Goal: Leave review/rating: Share an evaluation or opinion about a product, service, or content

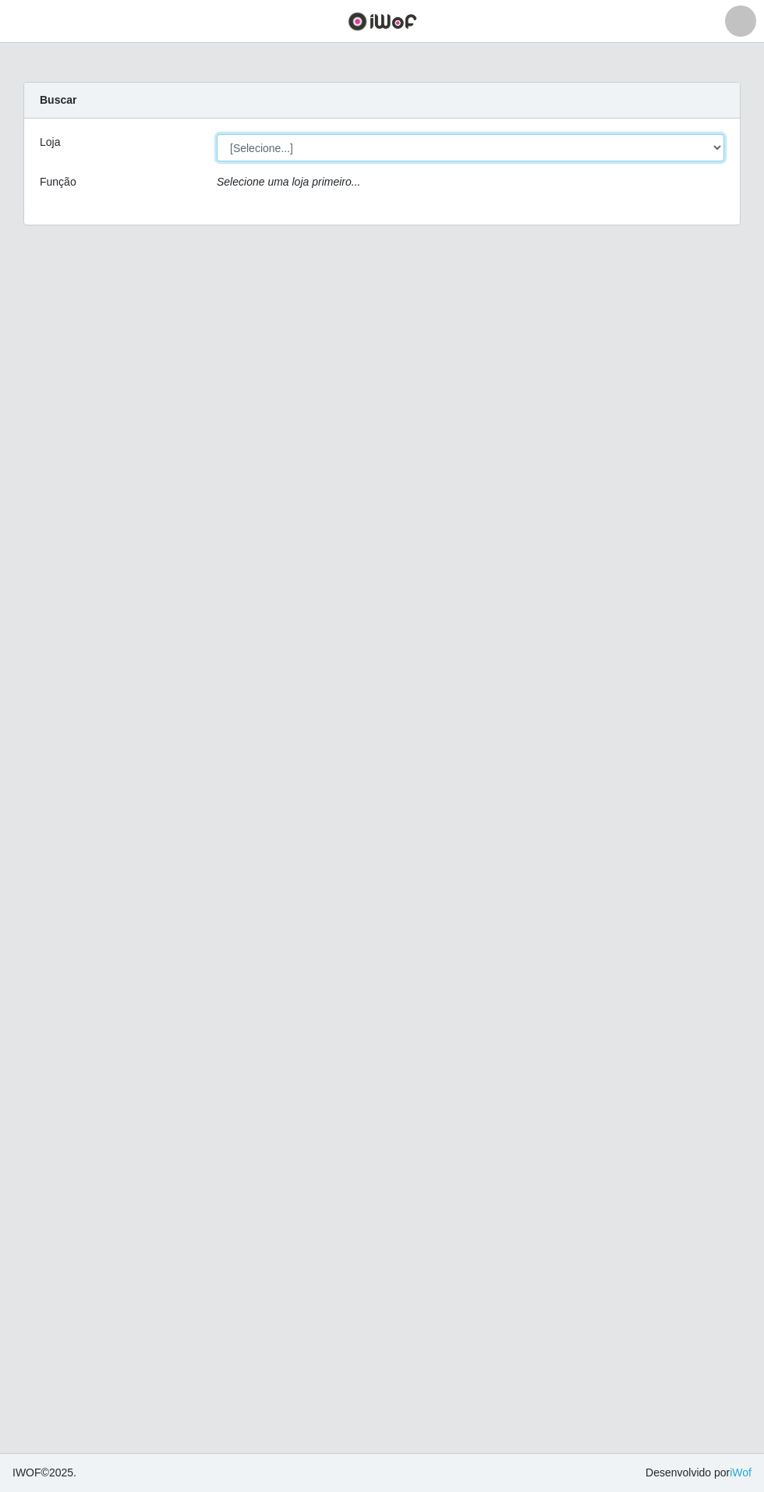
click at [710, 156] on select "[Selecione...] Atacado Vem - Loja 31 [GEOGRAPHIC_DATA]" at bounding box center [471, 147] width 508 height 27
select select "437"
click at [217, 134] on select "[Selecione...] Atacado Vem - Loja 31 [GEOGRAPHIC_DATA]" at bounding box center [471, 147] width 508 height 27
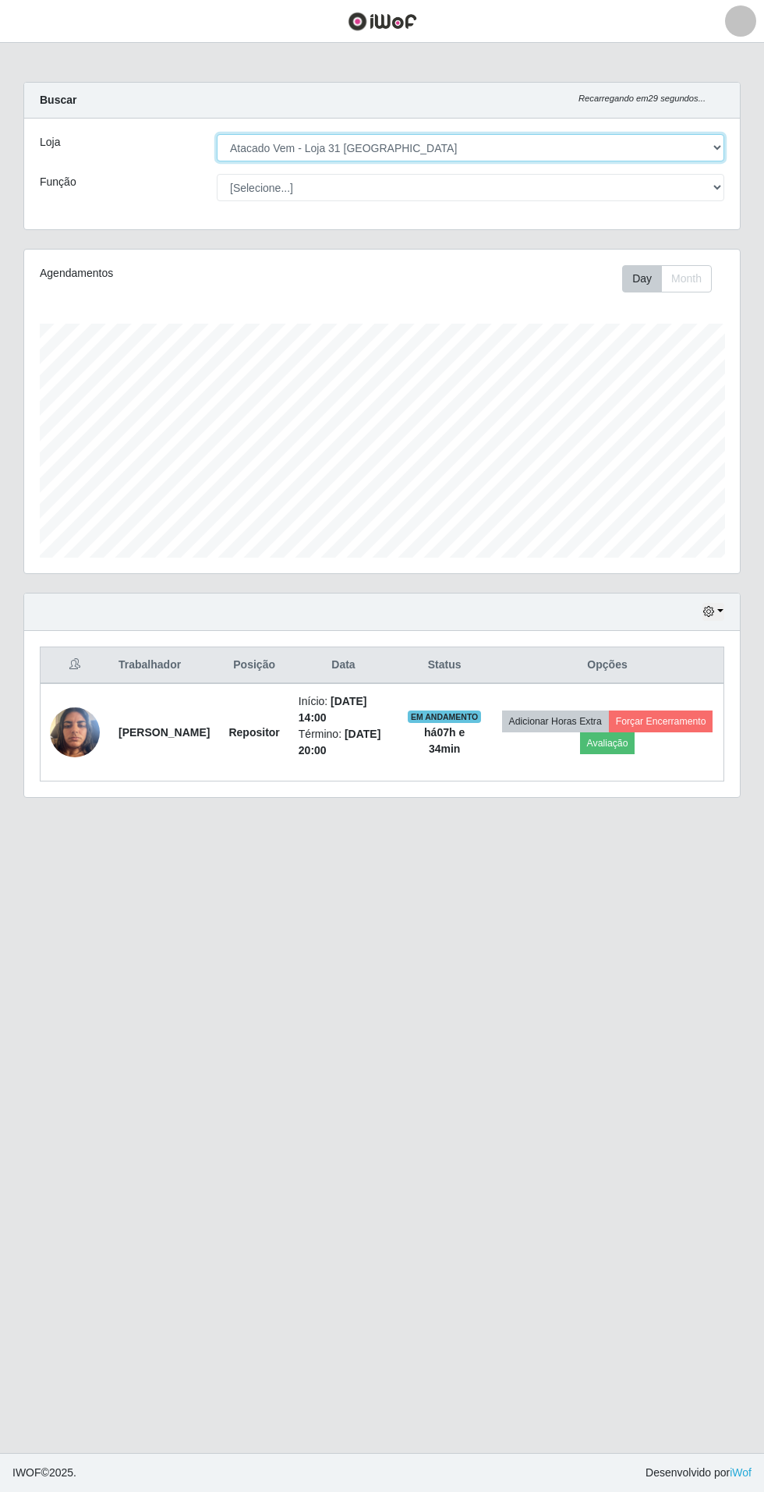
scroll to position [323, 716]
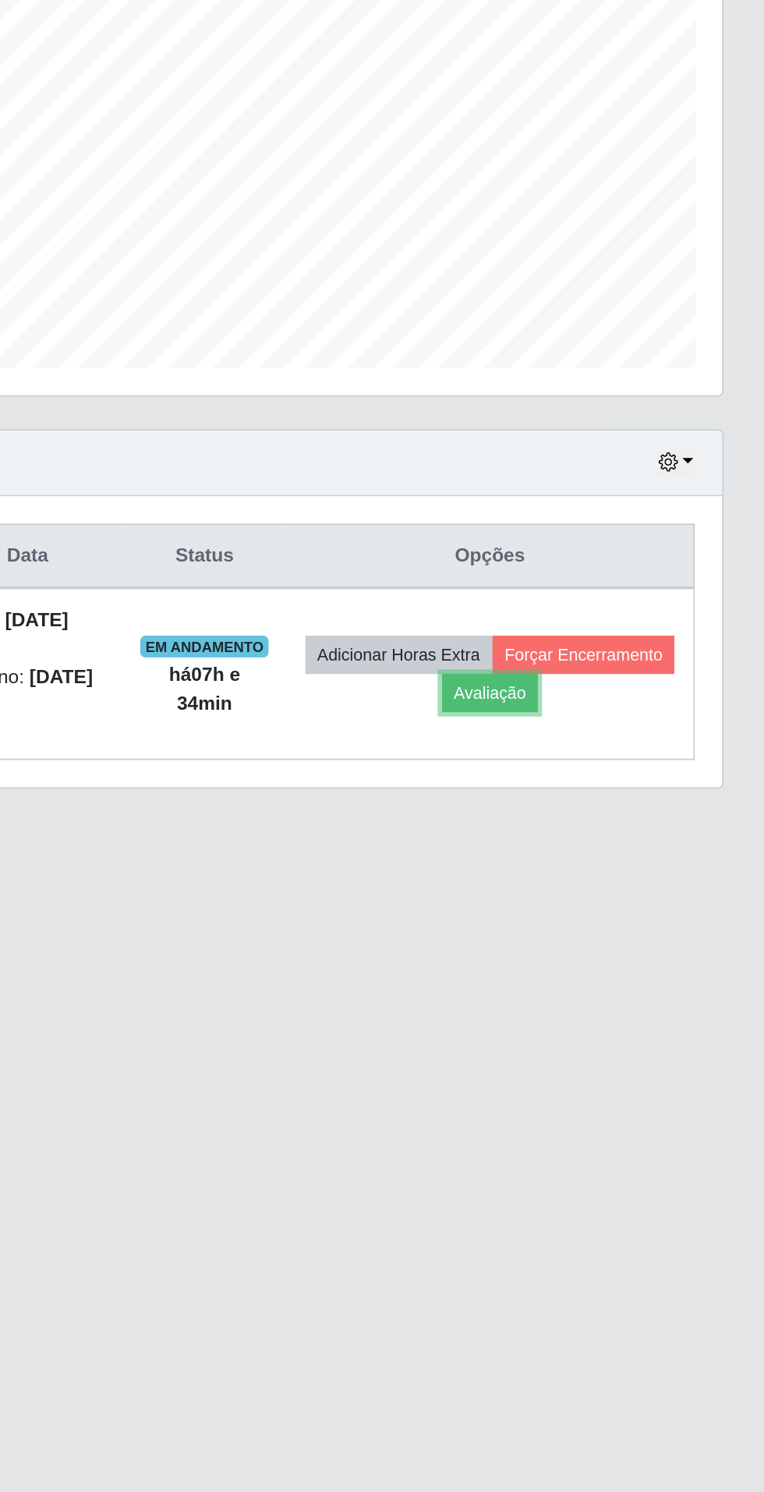
click at [636, 738] on button "Avaliação" at bounding box center [607, 743] width 55 height 22
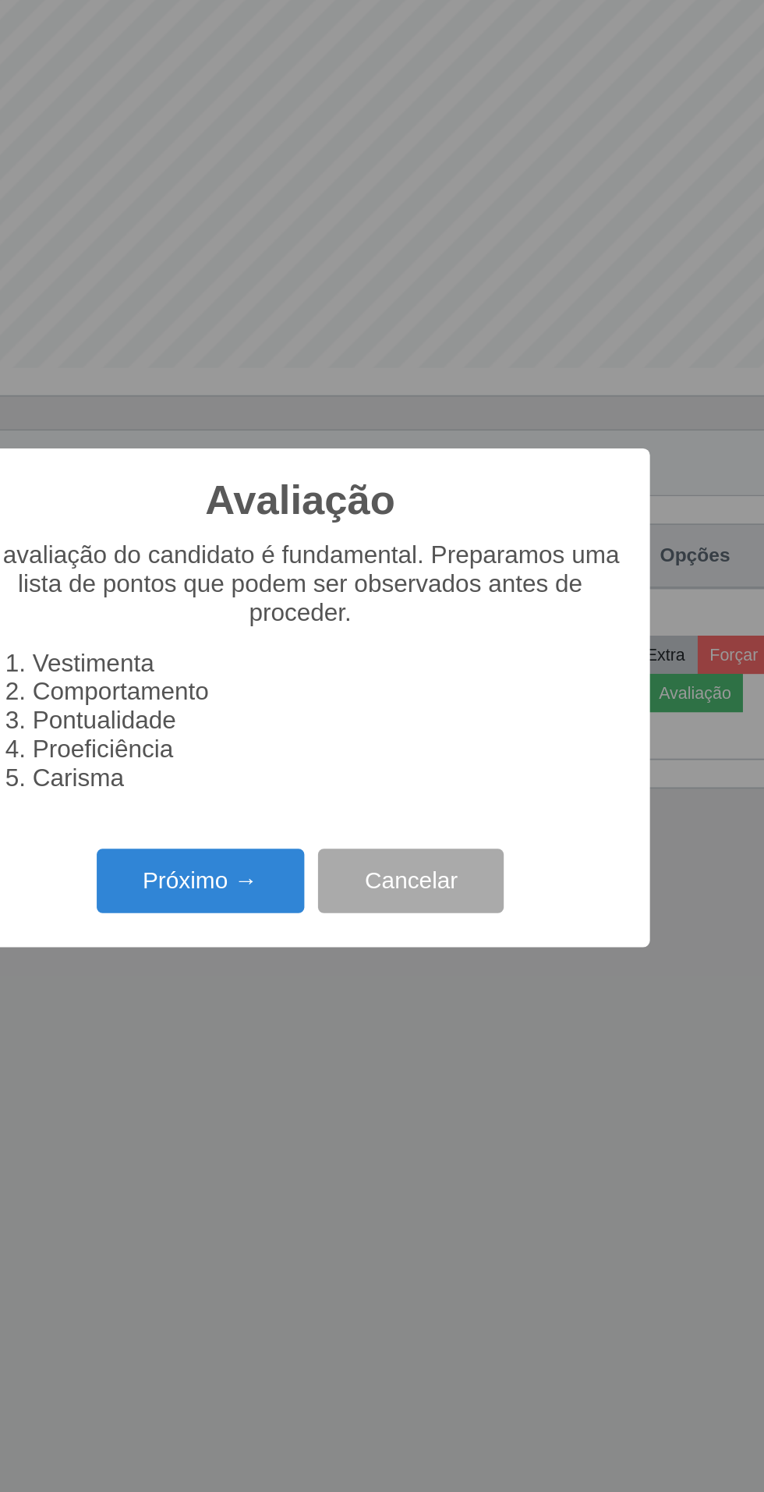
click at [338, 852] on button "Próximo →" at bounding box center [325, 850] width 119 height 37
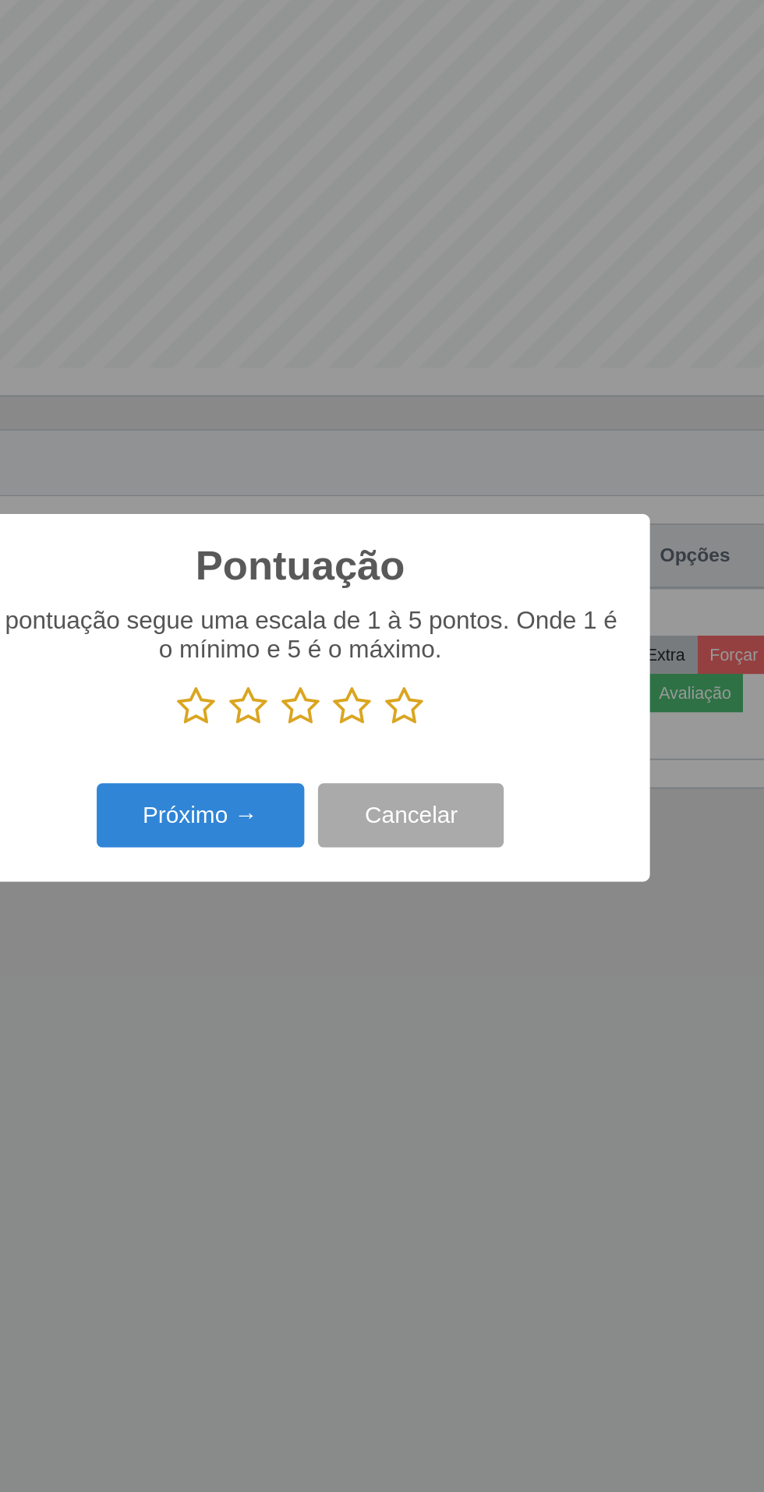
click at [447, 746] on icon at bounding box center [441, 750] width 22 height 23
click at [430, 763] on input "radio" at bounding box center [430, 763] width 0 height 0
click at [336, 819] on button "Próximo →" at bounding box center [325, 813] width 119 height 37
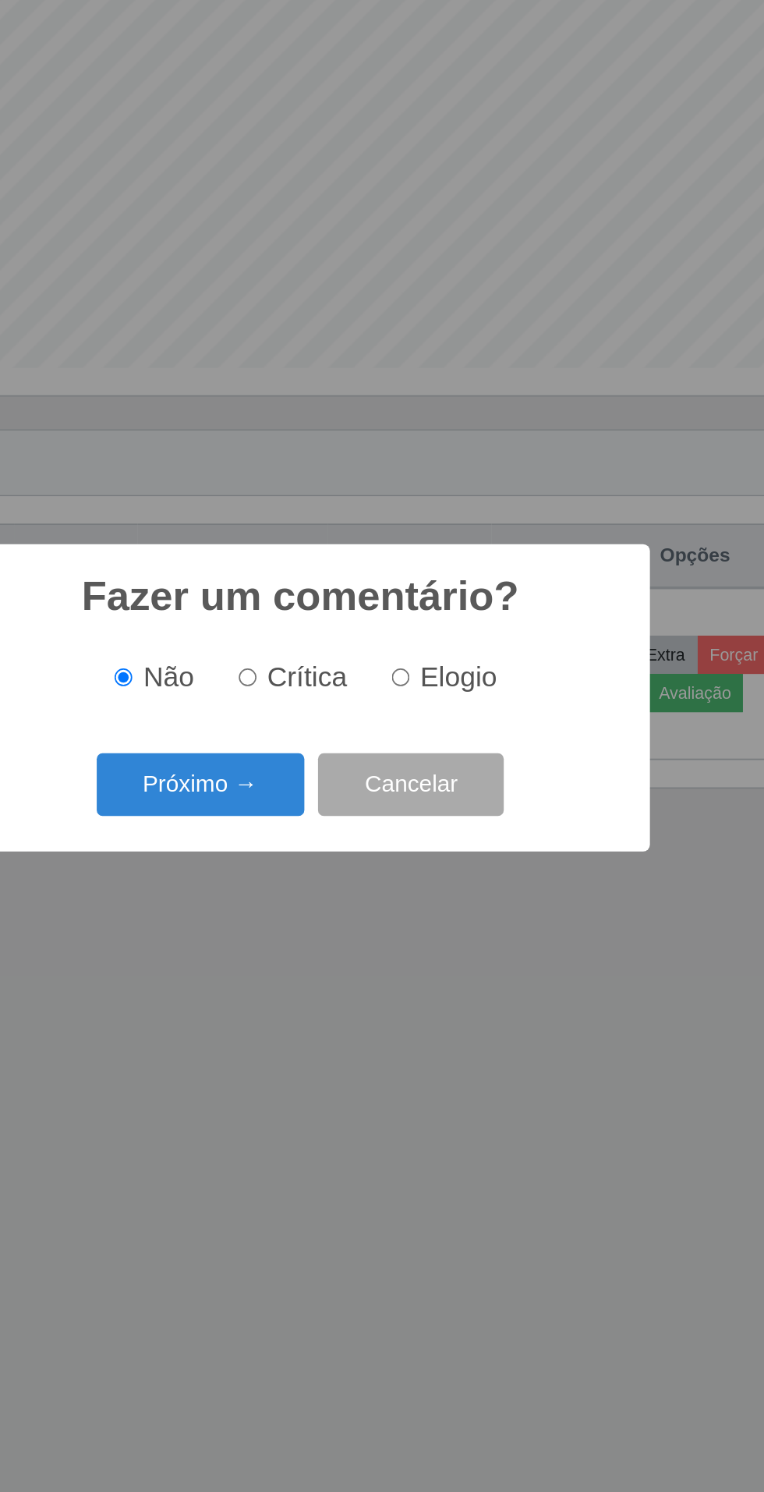
click at [341, 793] on button "Próximo →" at bounding box center [325, 795] width 119 height 37
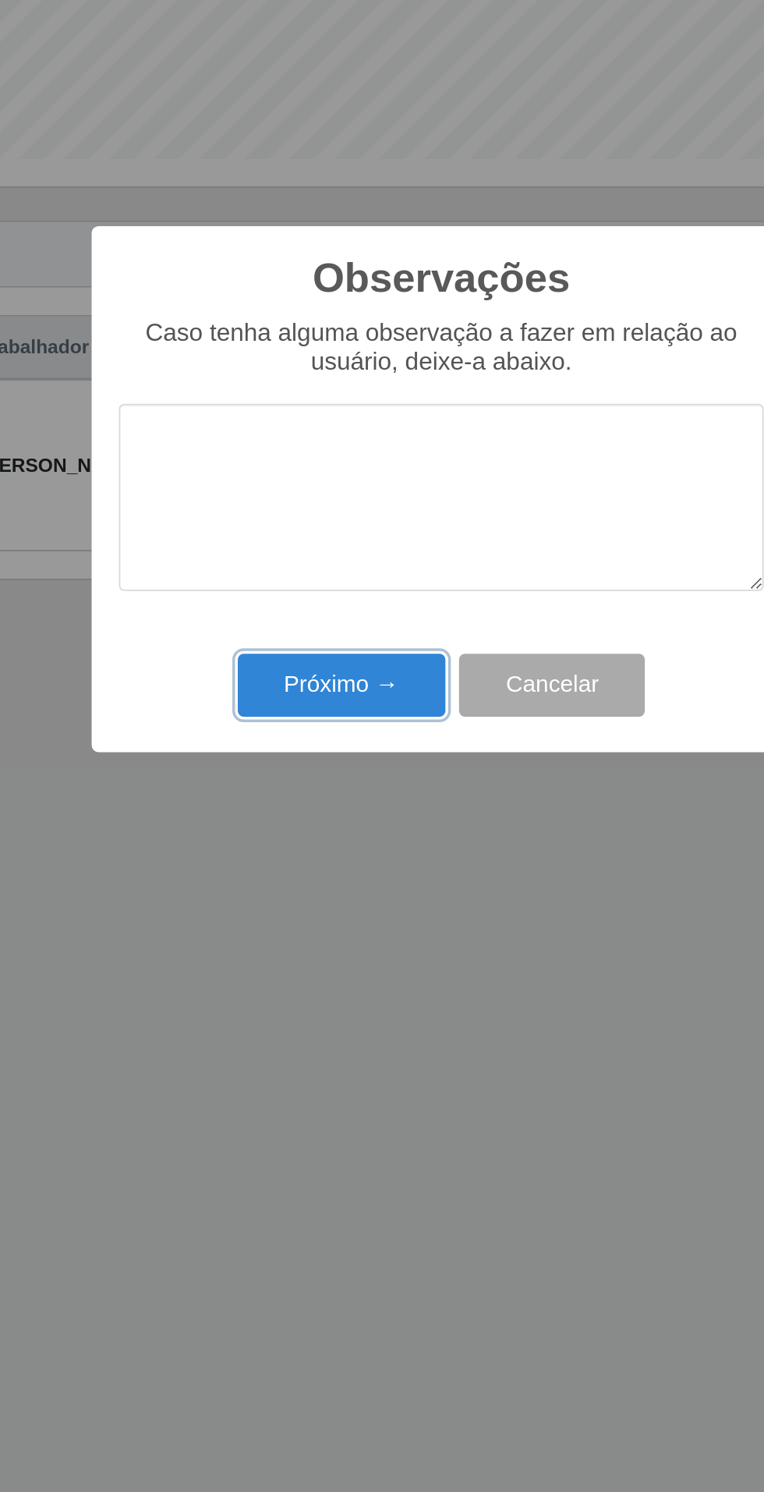
click at [332, 843] on button "Próximo →" at bounding box center [325, 858] width 119 height 37
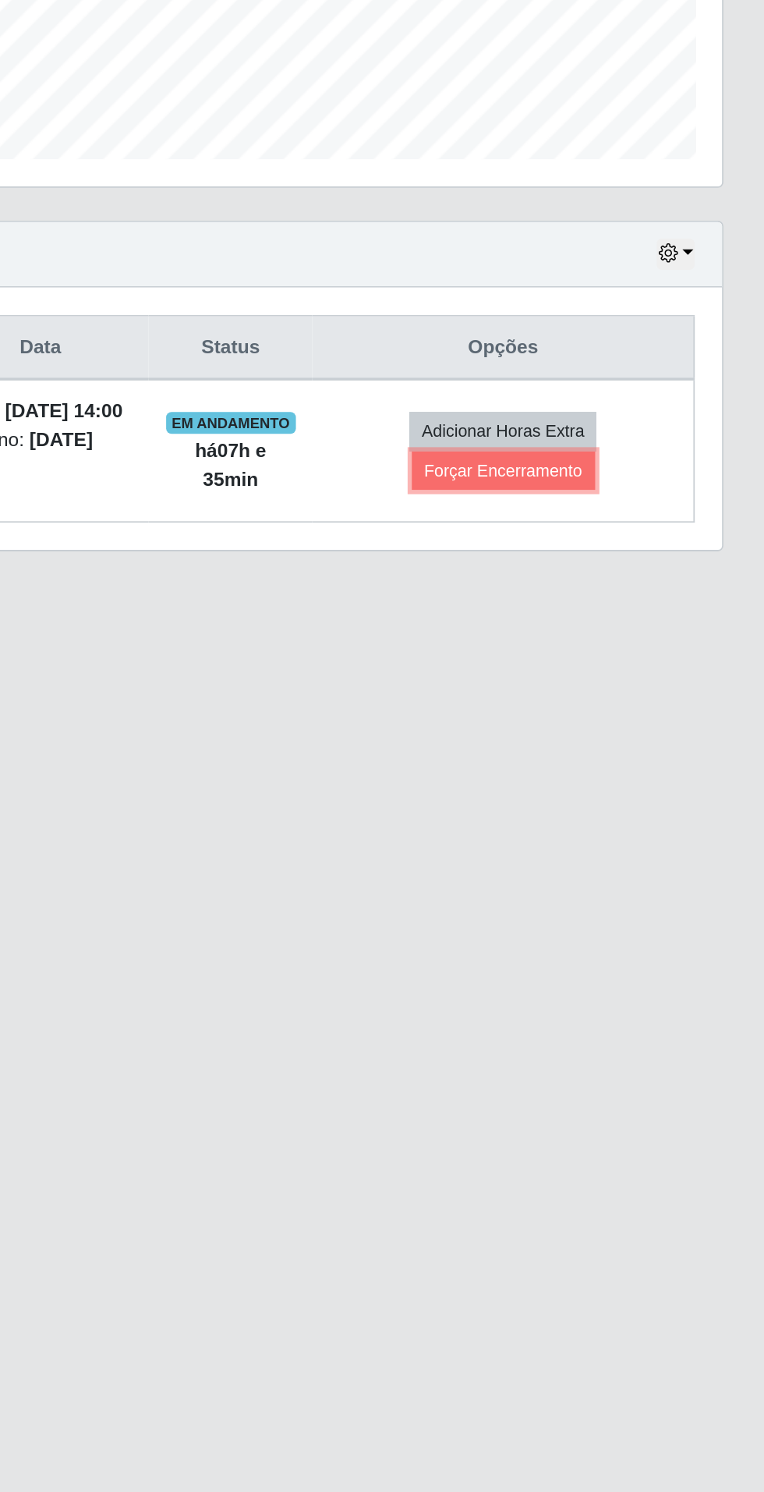
click at [621, 746] on button "Forçar Encerramento" at bounding box center [615, 735] width 104 height 22
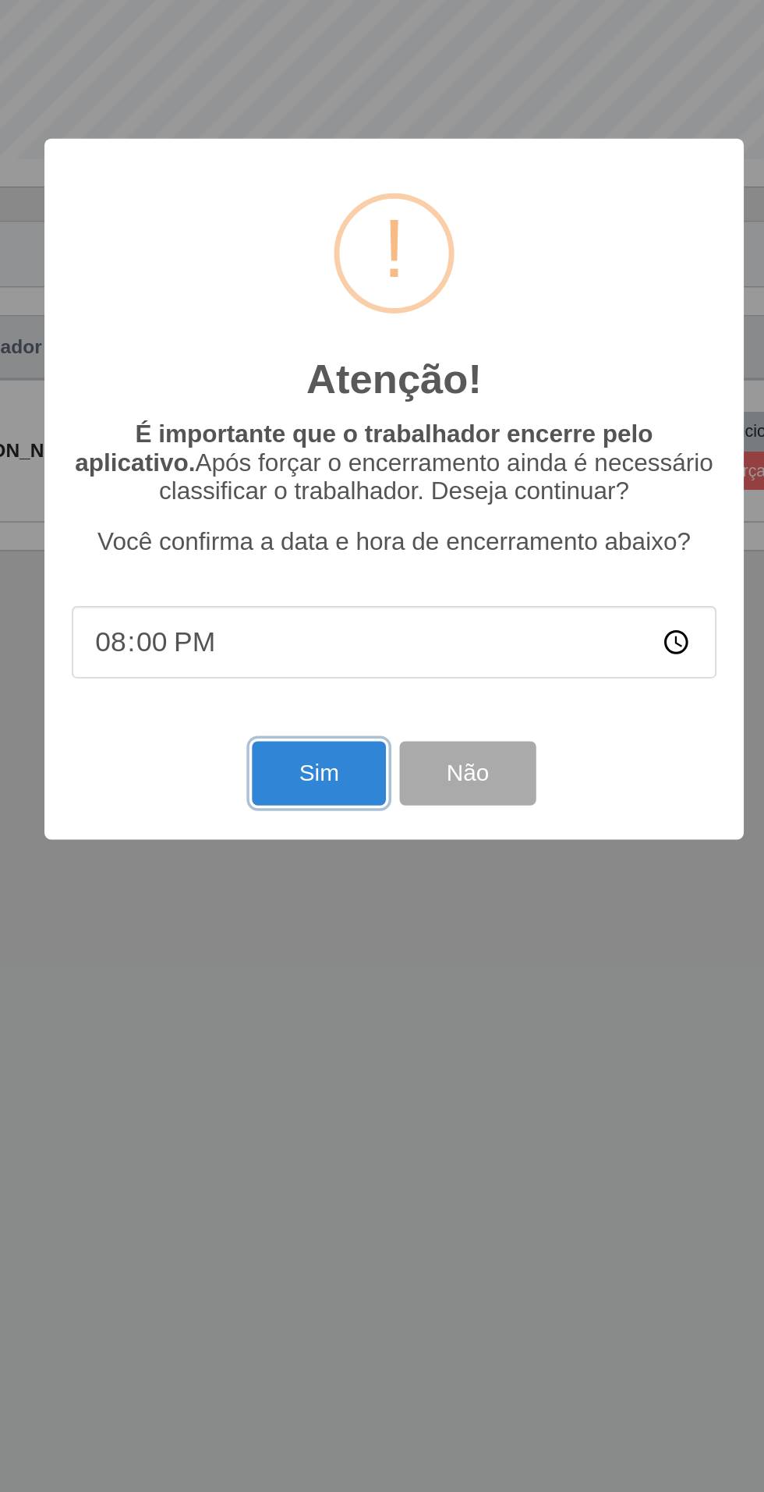
click at [324, 899] on button "Sim" at bounding box center [339, 908] width 76 height 37
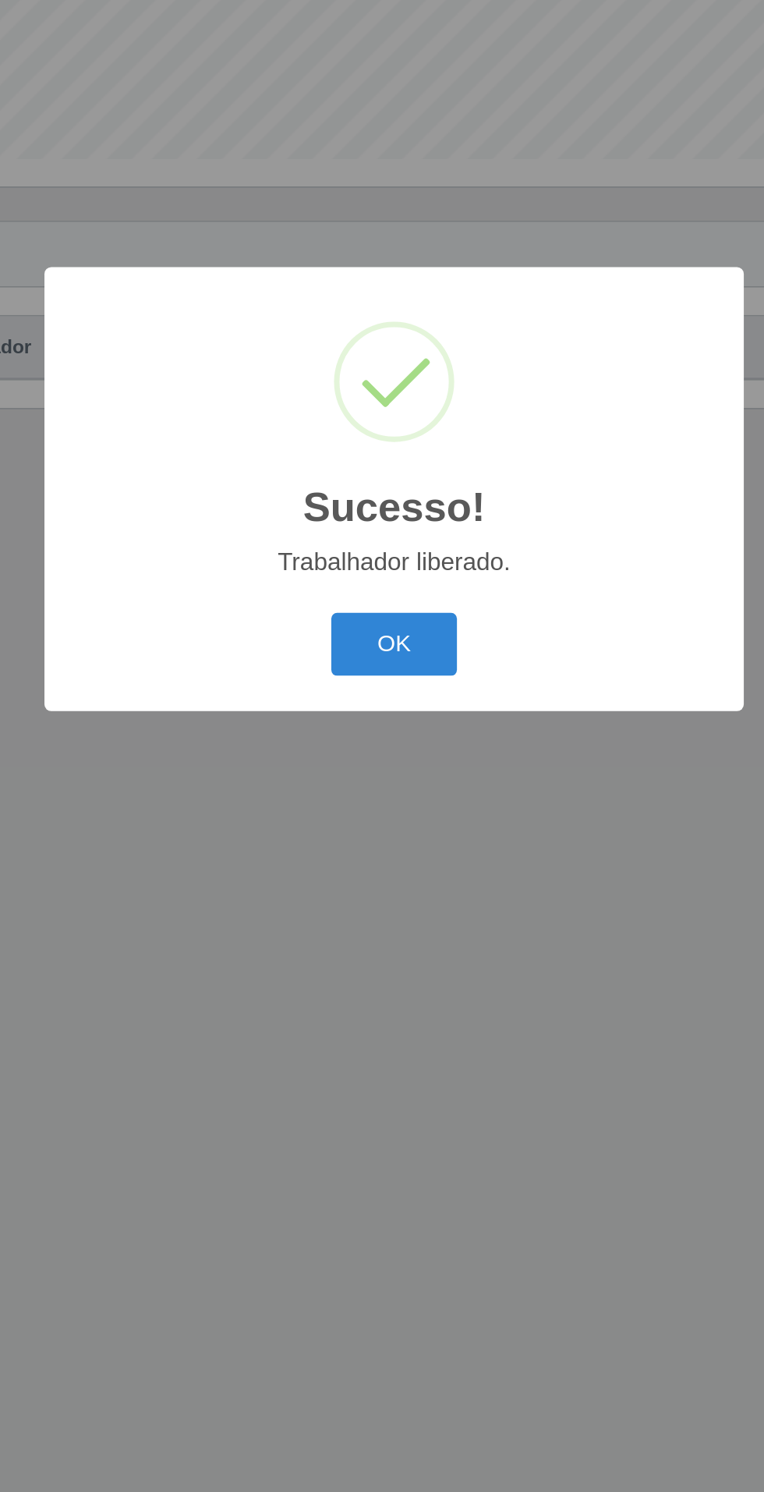
click at [365, 833] on button "OK" at bounding box center [382, 834] width 73 height 37
